Goal: Information Seeking & Learning: Understand process/instructions

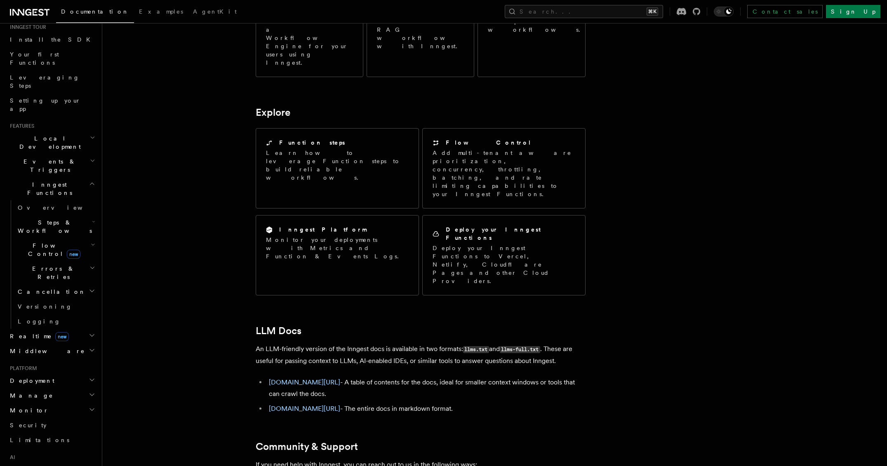
scroll to position [90, 0]
click at [57, 371] on h2 "Deployment" at bounding box center [52, 378] width 90 height 15
click at [58, 386] on link "Overview" at bounding box center [55, 393] width 82 height 15
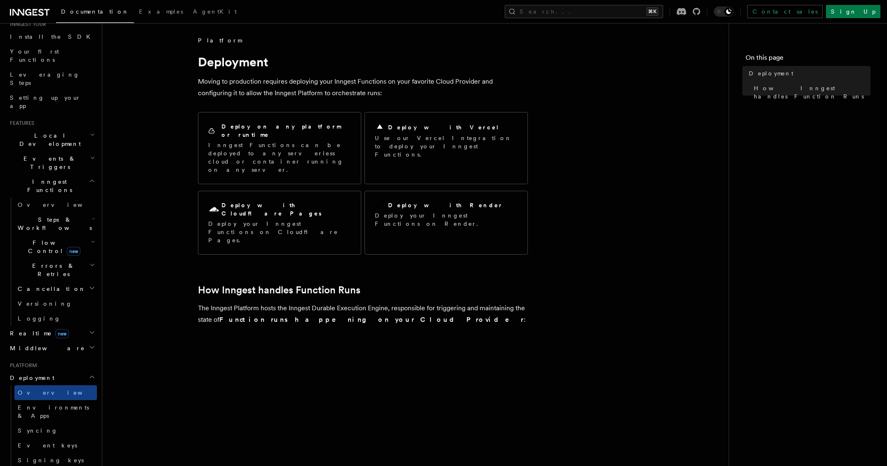
scroll to position [237, 0]
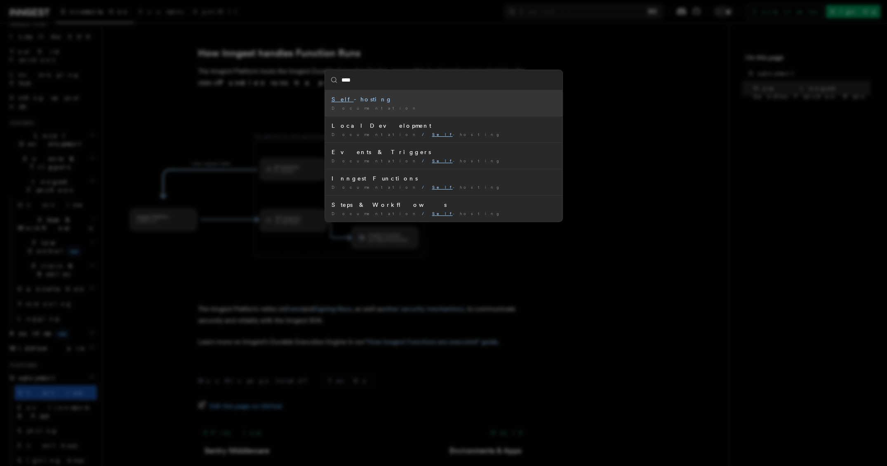
type input "****"
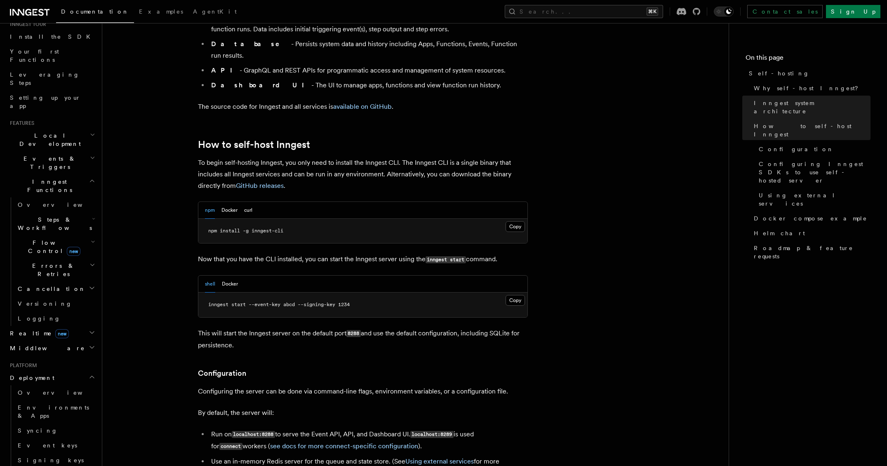
scroll to position [727, 0]
click at [230, 201] on button "Docker" at bounding box center [229, 209] width 16 height 17
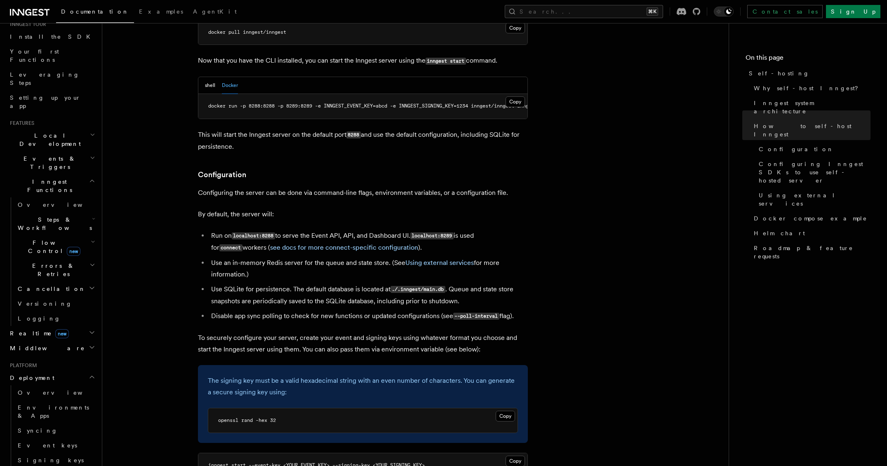
scroll to position [0, 0]
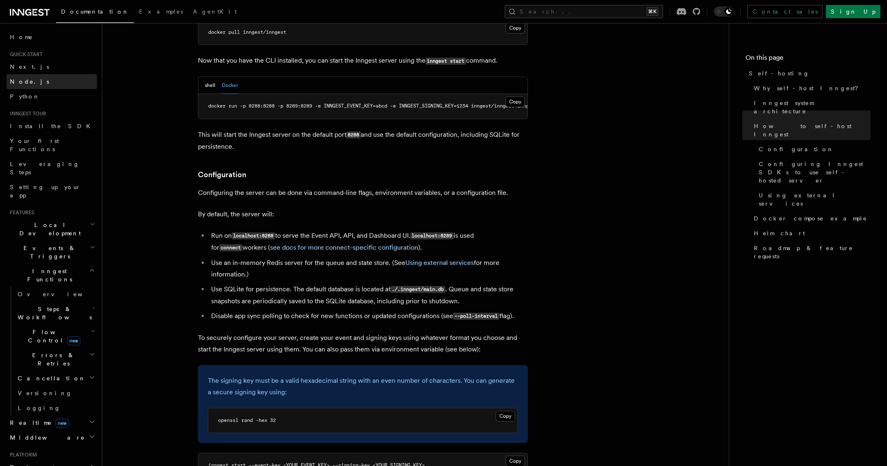
click at [40, 77] on link "Node.js" at bounding box center [52, 81] width 90 height 15
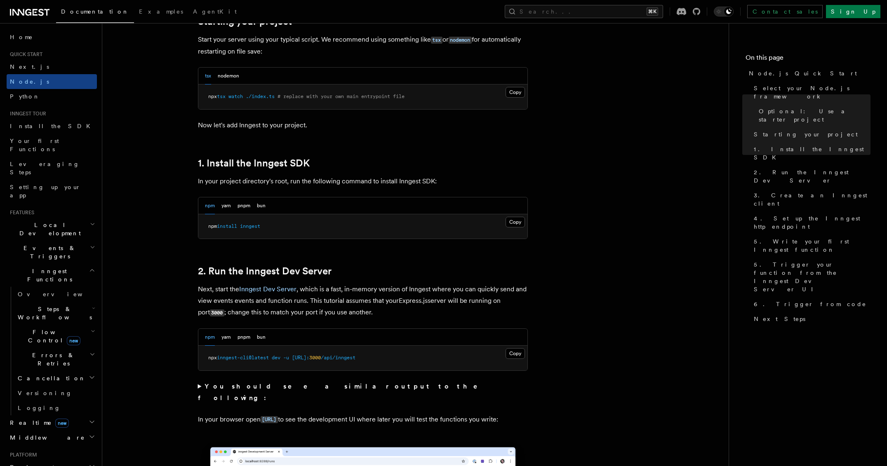
scroll to position [487, 0]
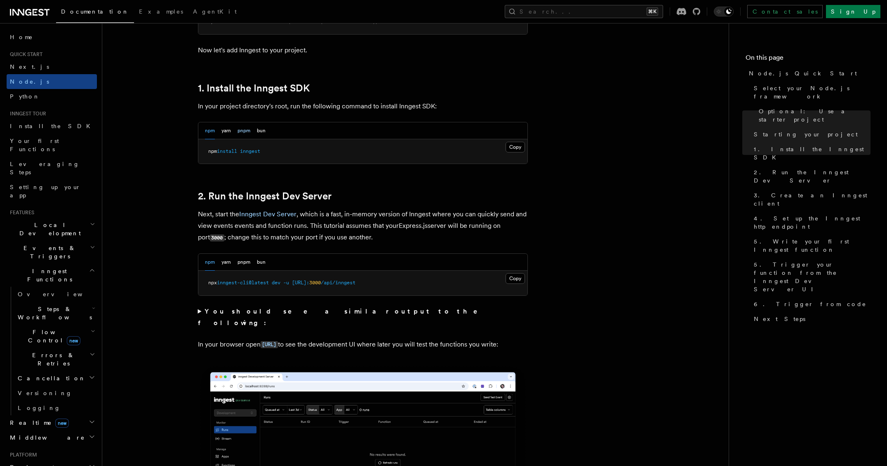
click at [245, 129] on button "pnpm" at bounding box center [244, 131] width 13 height 17
click at [289, 314] on strong "You should see a similar output to the following:" at bounding box center [344, 317] width 292 height 19
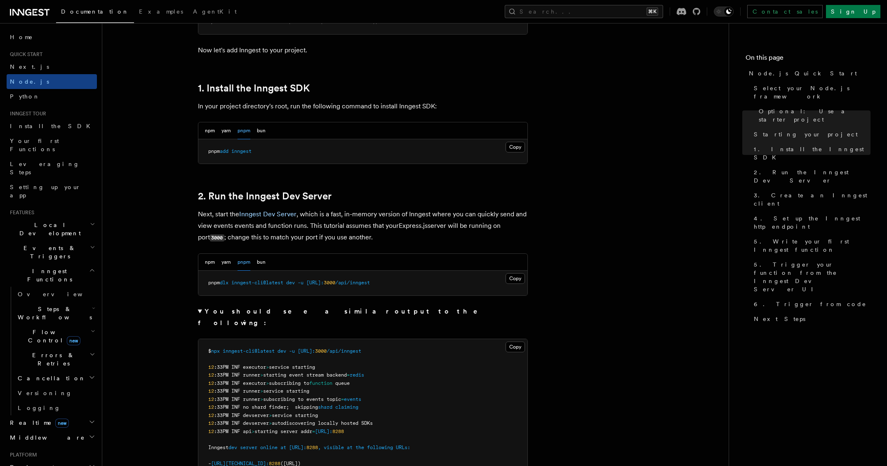
click at [244, 284] on span "inngest-cli@latest" at bounding box center [257, 283] width 52 height 6
drag, startPoint x: 244, startPoint y: 284, endPoint x: 264, endPoint y: 284, distance: 19.8
click at [264, 284] on span "inngest-cli@latest" at bounding box center [257, 283] width 52 height 6
copy span "inngest-cli"
click at [304, 285] on span "-u" at bounding box center [301, 283] width 6 height 6
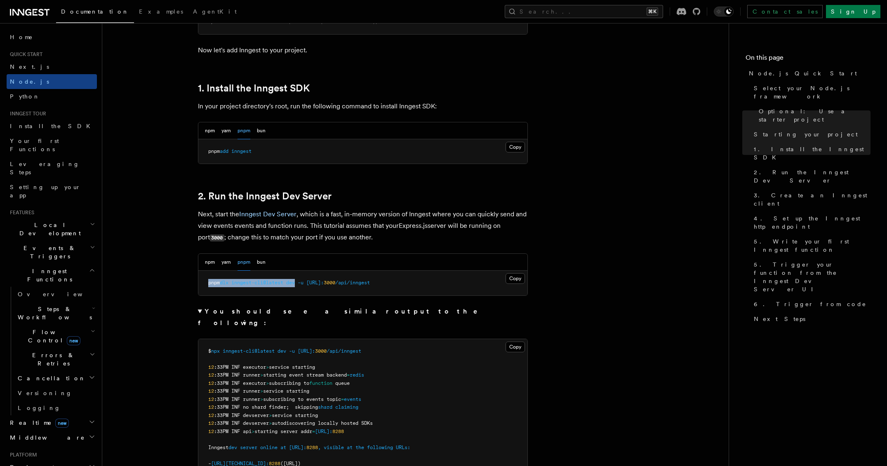
drag, startPoint x: 300, startPoint y: 284, endPoint x: 190, endPoint y: 281, distance: 110.6
copy span "pnpm dlx inngest-cli@latest dev"
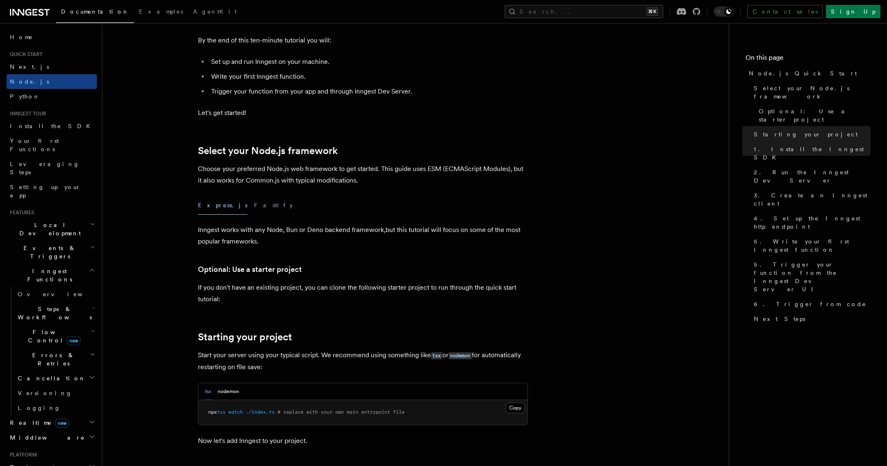
scroll to position [36, 0]
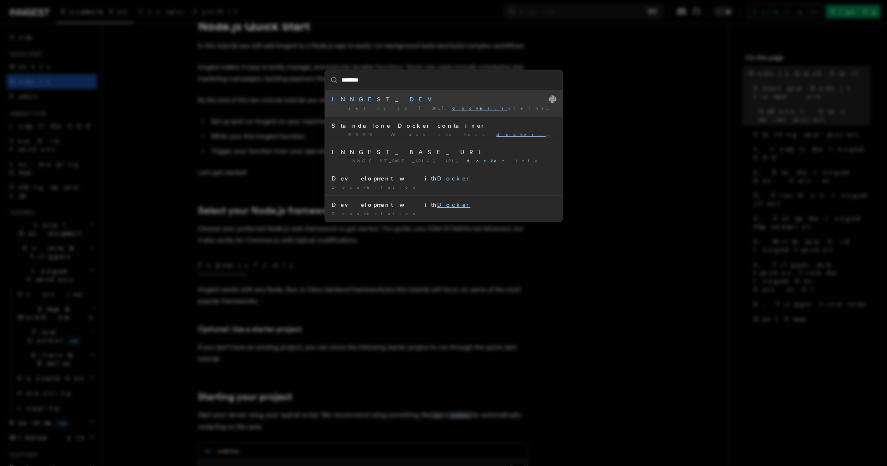
type input "*******"
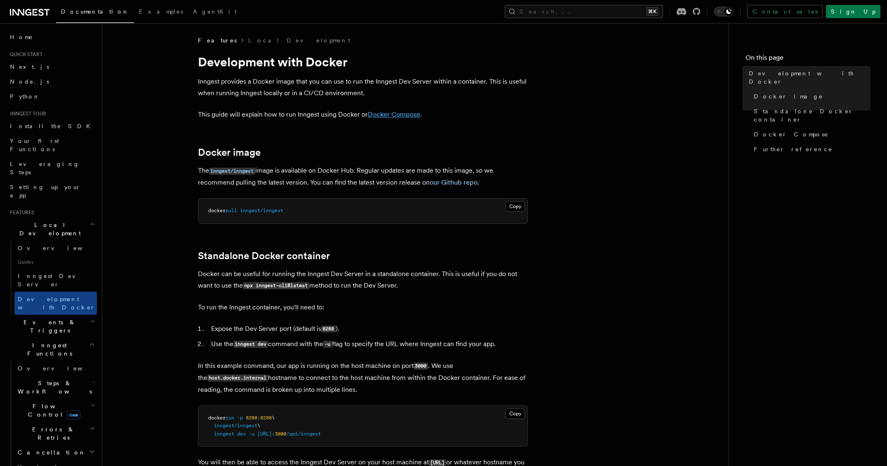
click at [400, 113] on link "Docker Compose" at bounding box center [394, 115] width 52 height 8
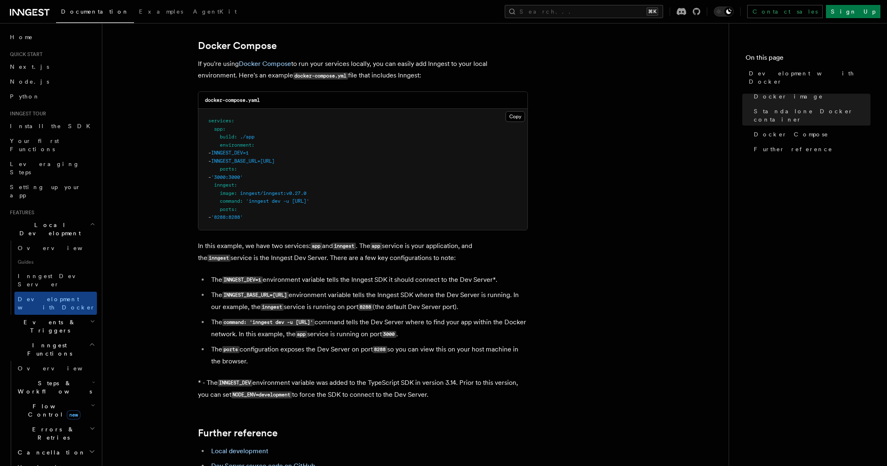
scroll to position [534, 0]
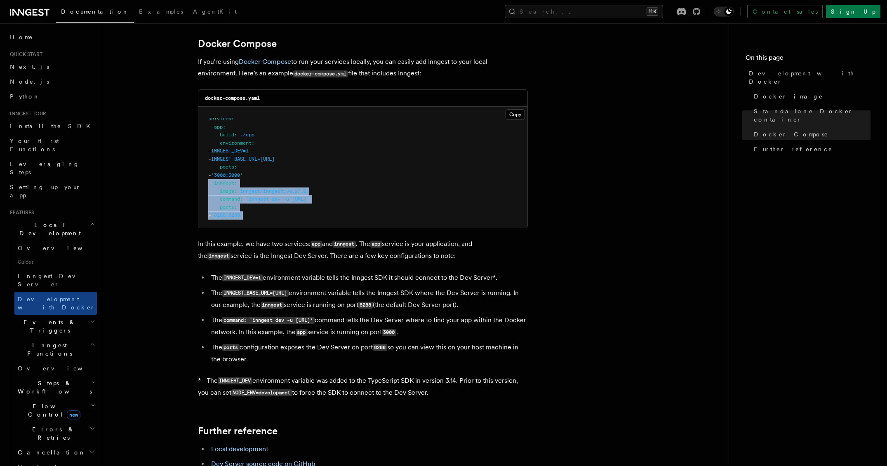
drag, startPoint x: 267, startPoint y: 219, endPoint x: 200, endPoint y: 187, distance: 74.0
click at [200, 187] on pre "services : app : build : ./app environment : - INNGEST_DEV=1 - INNGEST_BASE_URL…" at bounding box center [362, 167] width 329 height 121
copy code "inngest : image : inngest/inngest:v0.27.0 command : 'inngest dev -u [URL]' port…"
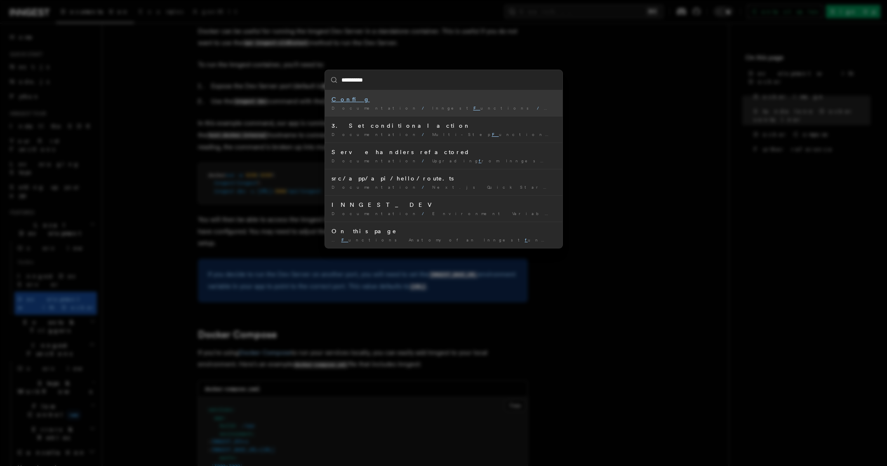
type input "**********"
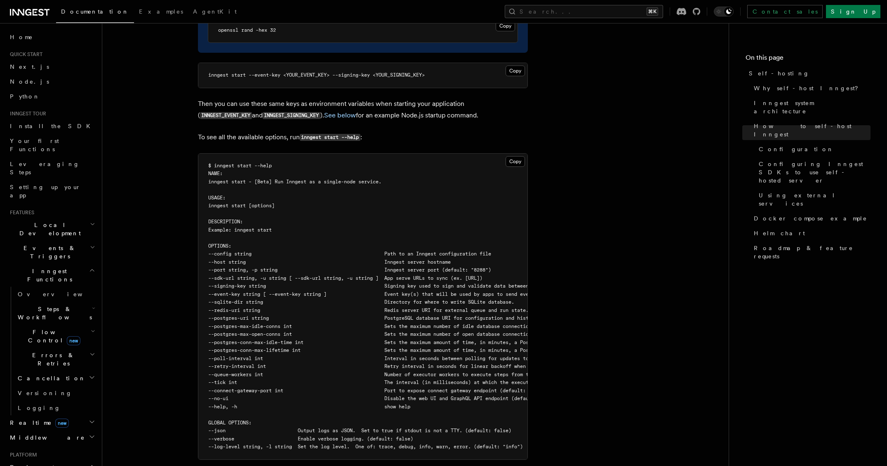
scroll to position [1571, 0]
